Goal: Find specific page/section

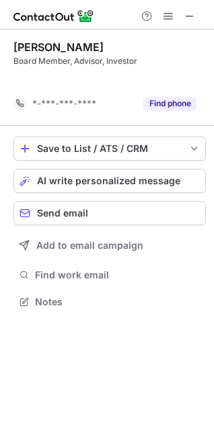
scroll to position [271, 214]
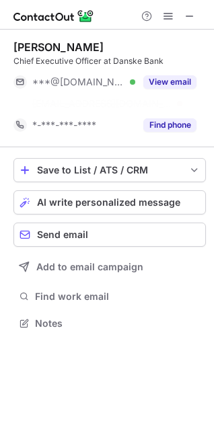
scroll to position [292, 214]
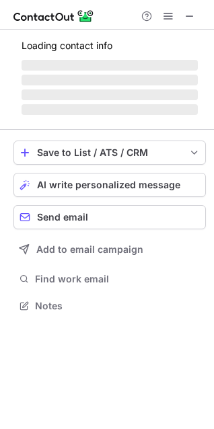
scroll to position [292, 214]
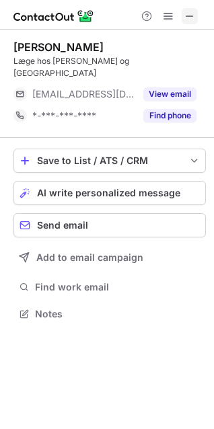
click at [186, 15] on span at bounding box center [189, 16] width 11 height 11
